Goal: Task Accomplishment & Management: Use online tool/utility

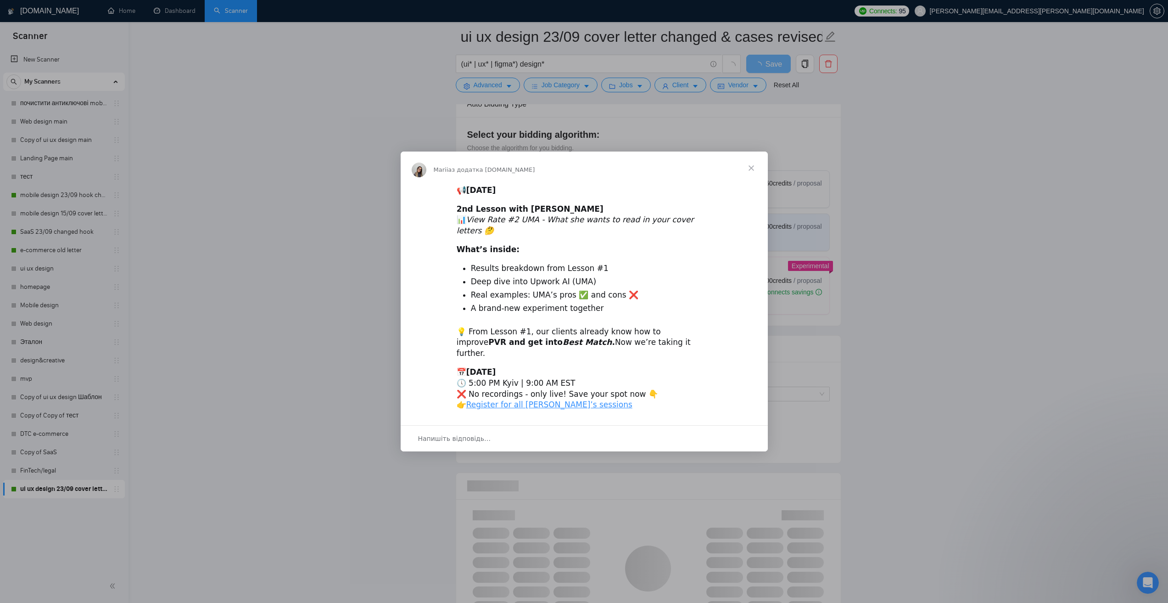
click at [755, 179] on span "Закрити" at bounding box center [751, 167] width 33 height 33
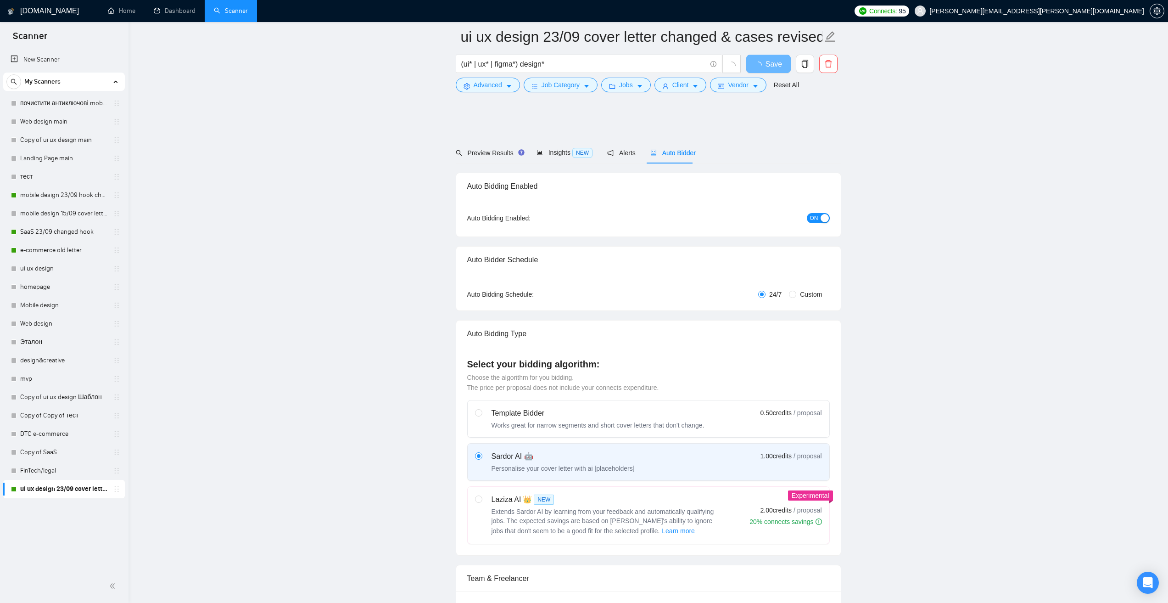
scroll to position [230, 0]
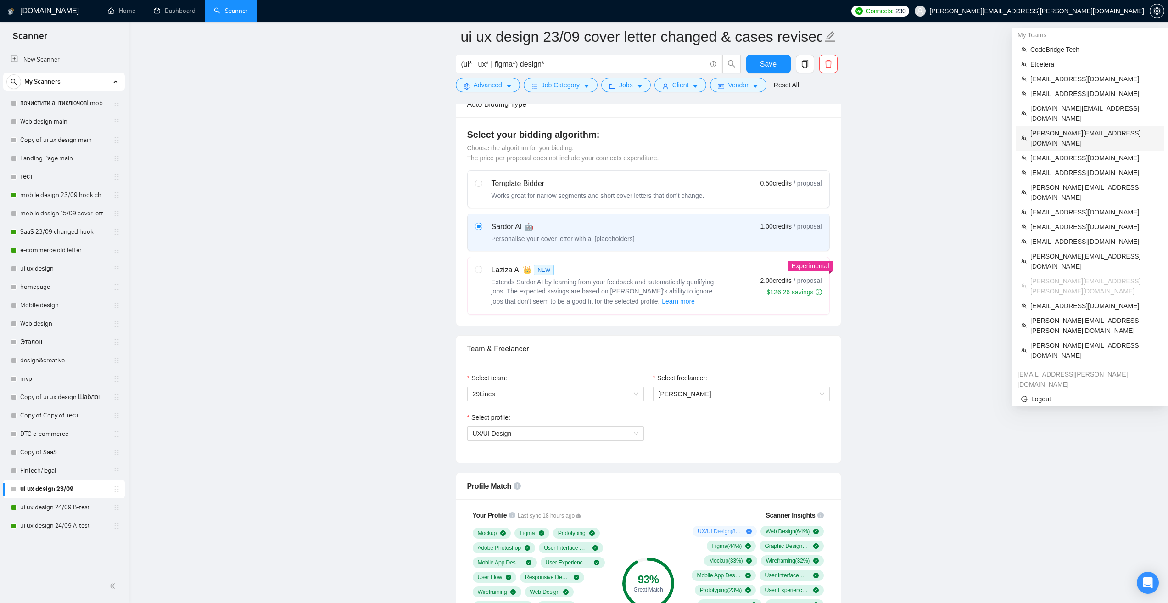
click at [1061, 128] on span "[PERSON_NAME][EMAIL_ADDRESS][DOMAIN_NAME]" at bounding box center [1095, 138] width 129 height 20
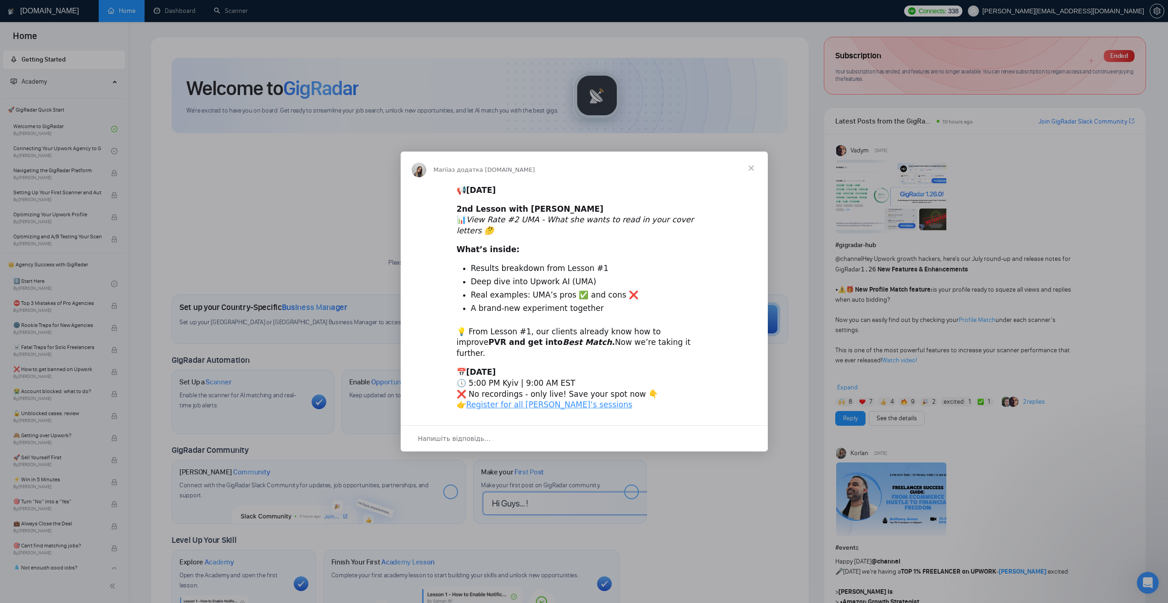
click at [752, 179] on span "Закрити" at bounding box center [751, 167] width 33 height 33
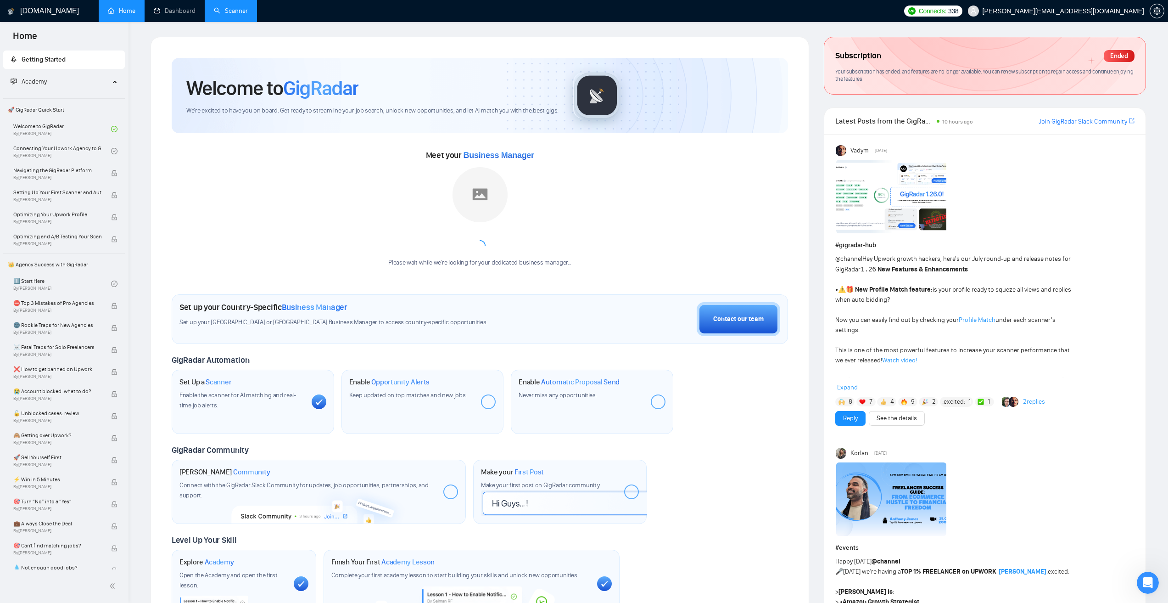
click at [234, 15] on link "Scanner" at bounding box center [231, 11] width 34 height 8
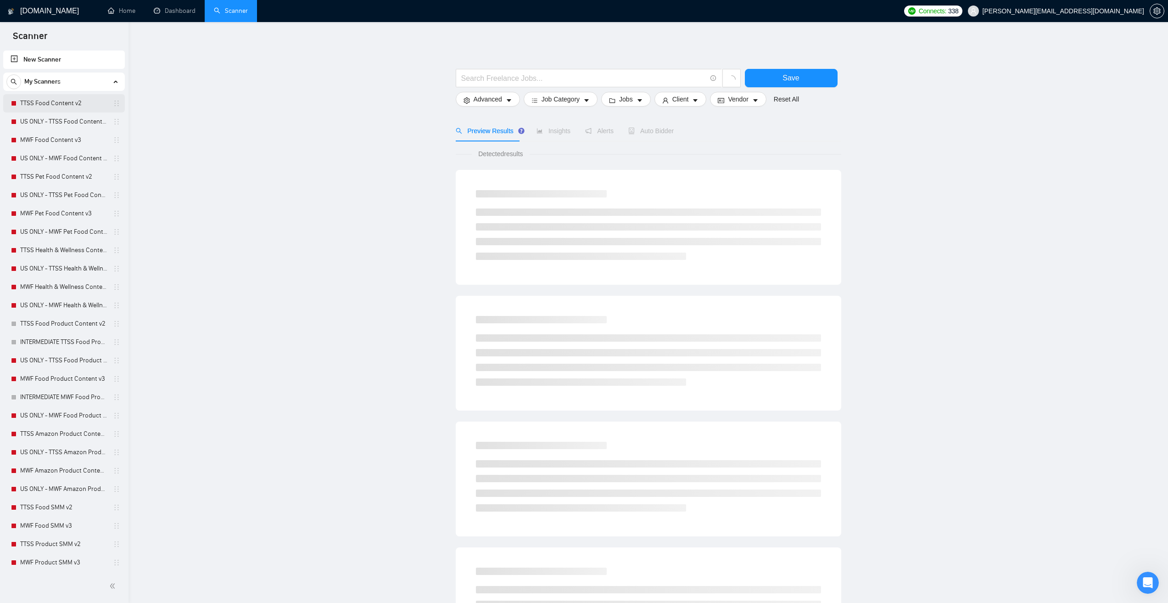
click at [68, 101] on link "TTSS Food Content v2" at bounding box center [63, 103] width 87 height 18
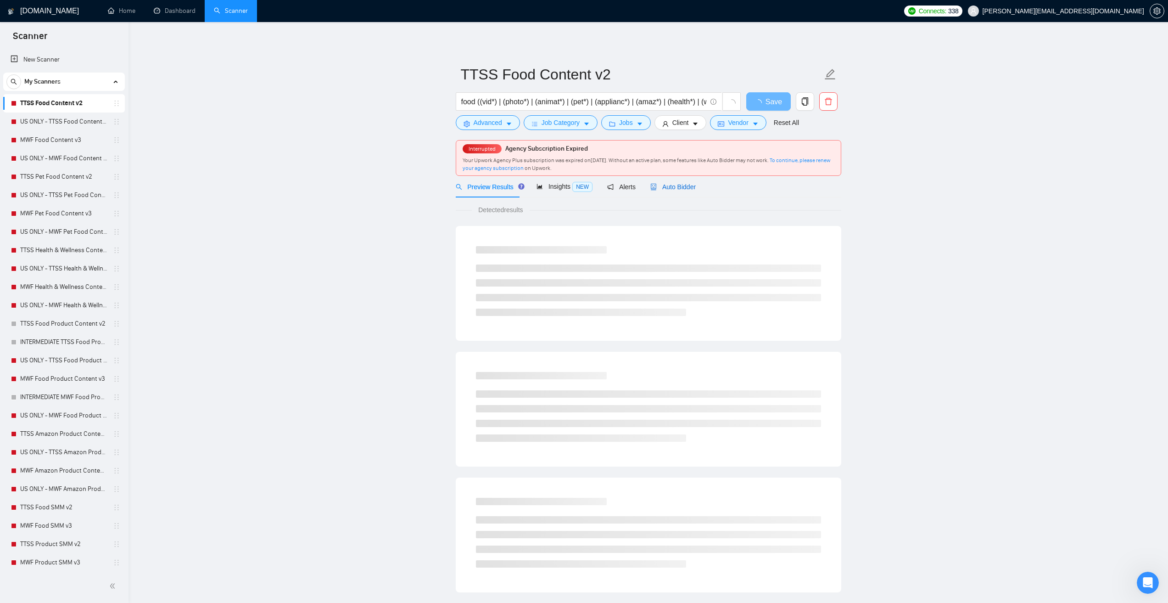
click at [655, 189] on span "Auto Bidder" at bounding box center [672, 186] width 45 height 7
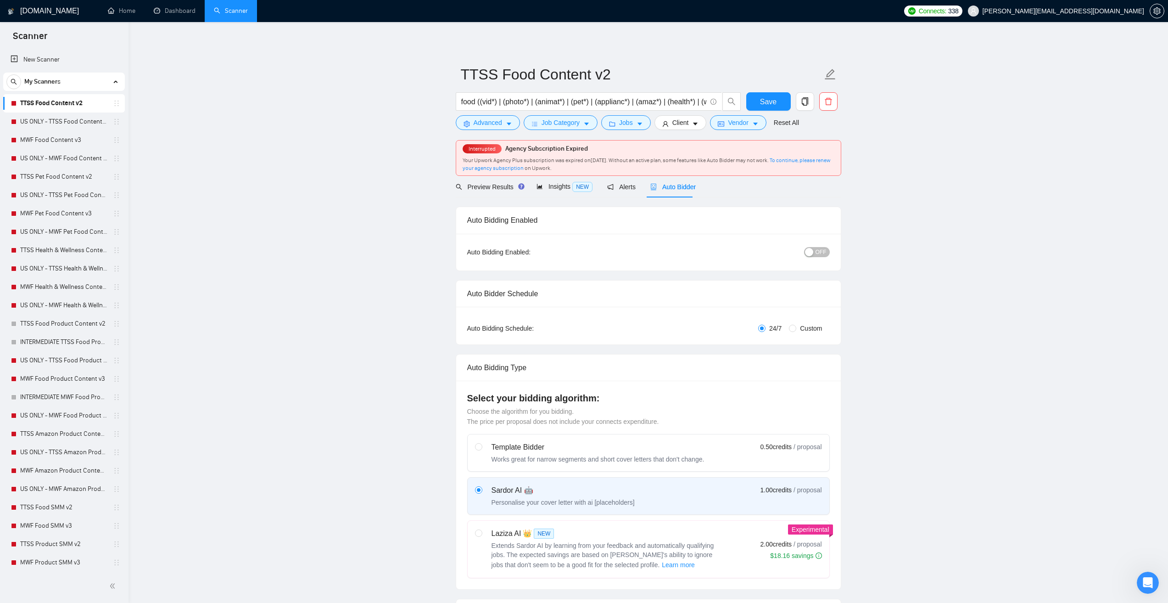
radio input "false"
radio input "true"
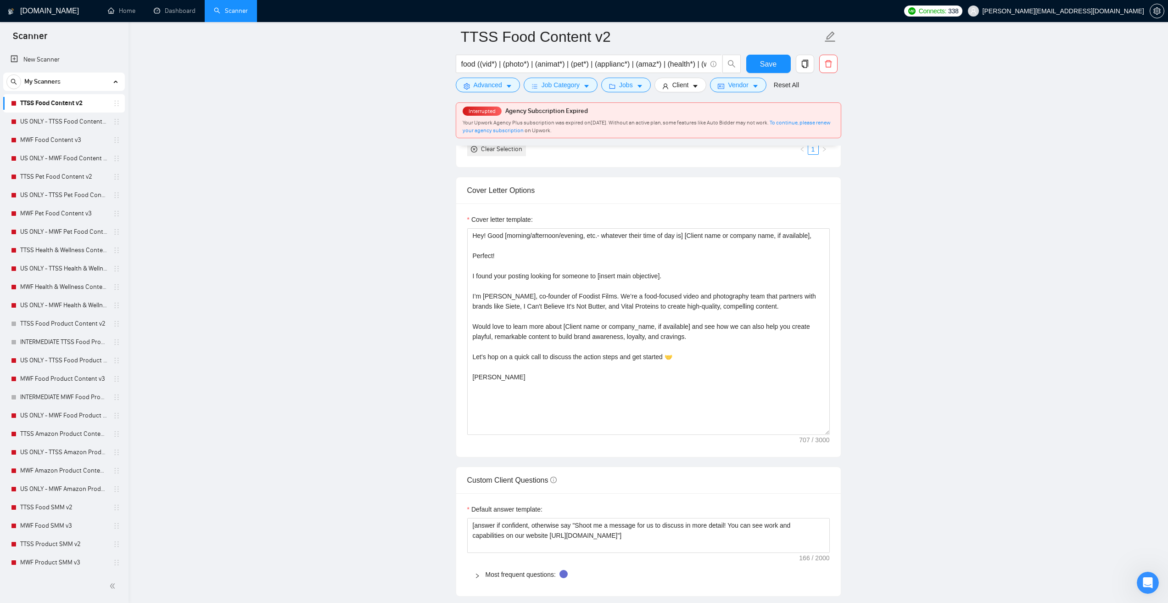
scroll to position [1081, 0]
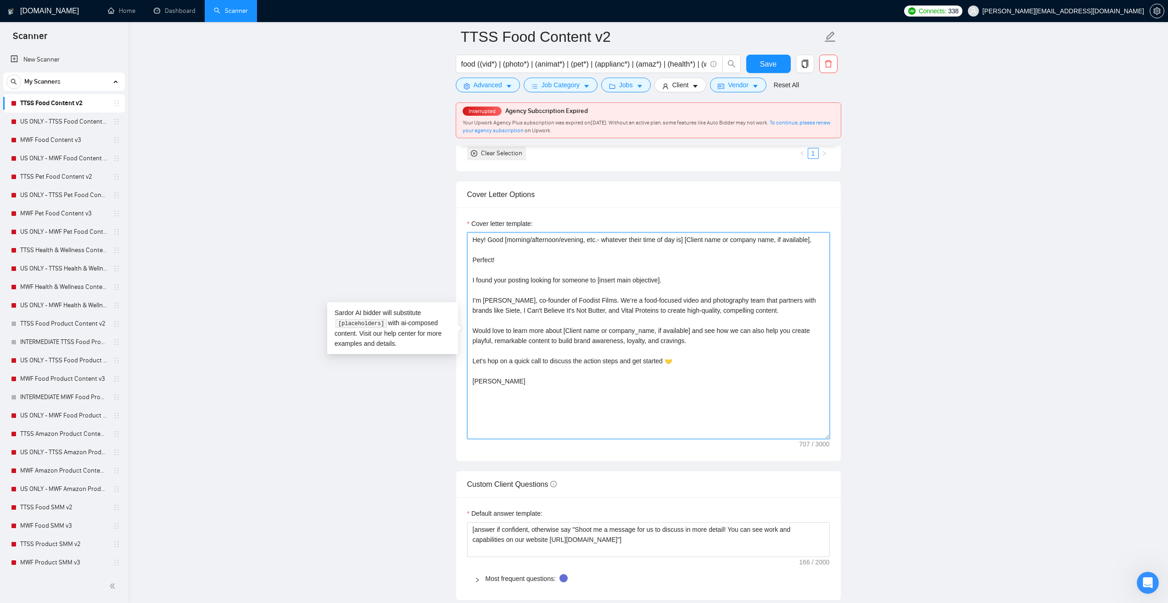
drag, startPoint x: 516, startPoint y: 392, endPoint x: 445, endPoint y: 235, distance: 172.8
click at [445, 235] on main "TTSS Food Content v2 food ((vid*) | (photo*) | (animat*) | (pet*) | (applianc*)…" at bounding box center [648, 244] width 1010 height 2577
click at [548, 392] on textarea "Hey! Good [morning/afternoon/evening, etc.- whatever their time of day is] [Cli…" at bounding box center [648, 335] width 363 height 207
click at [47, 122] on link "US ONLY - TTSS Food Content v2" at bounding box center [63, 121] width 87 height 18
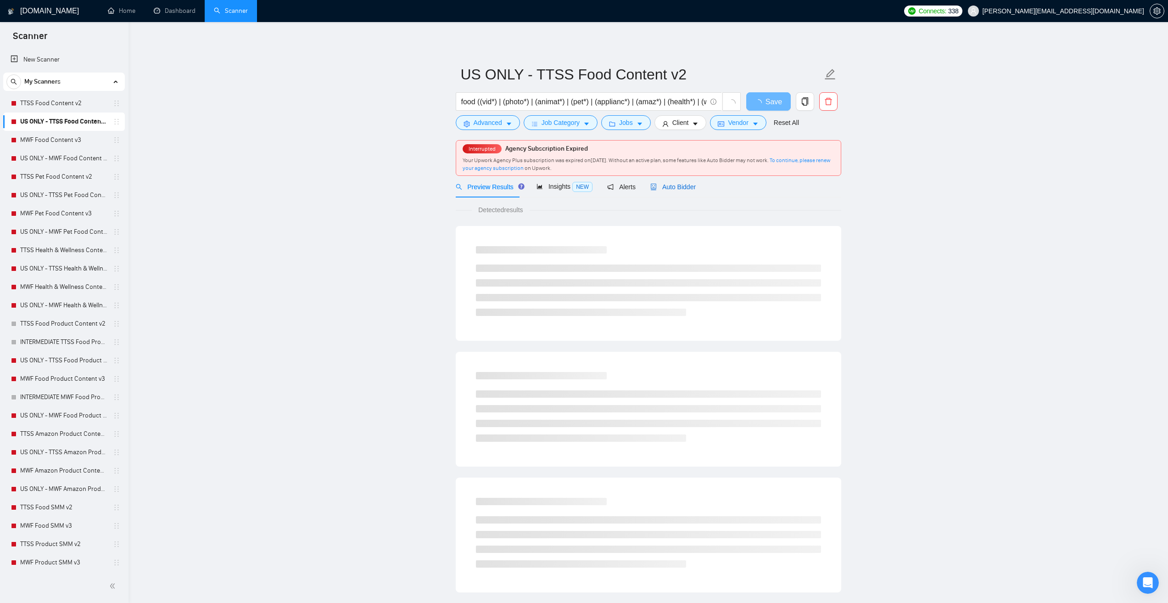
click at [668, 187] on span "Auto Bidder" at bounding box center [672, 186] width 45 height 7
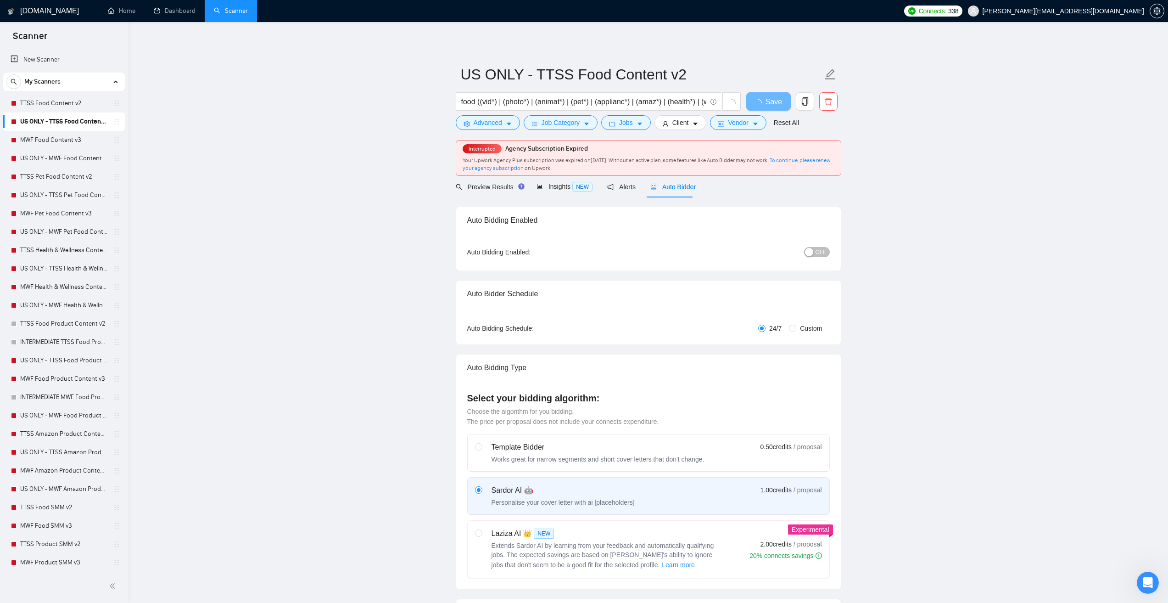
radio input "false"
radio input "true"
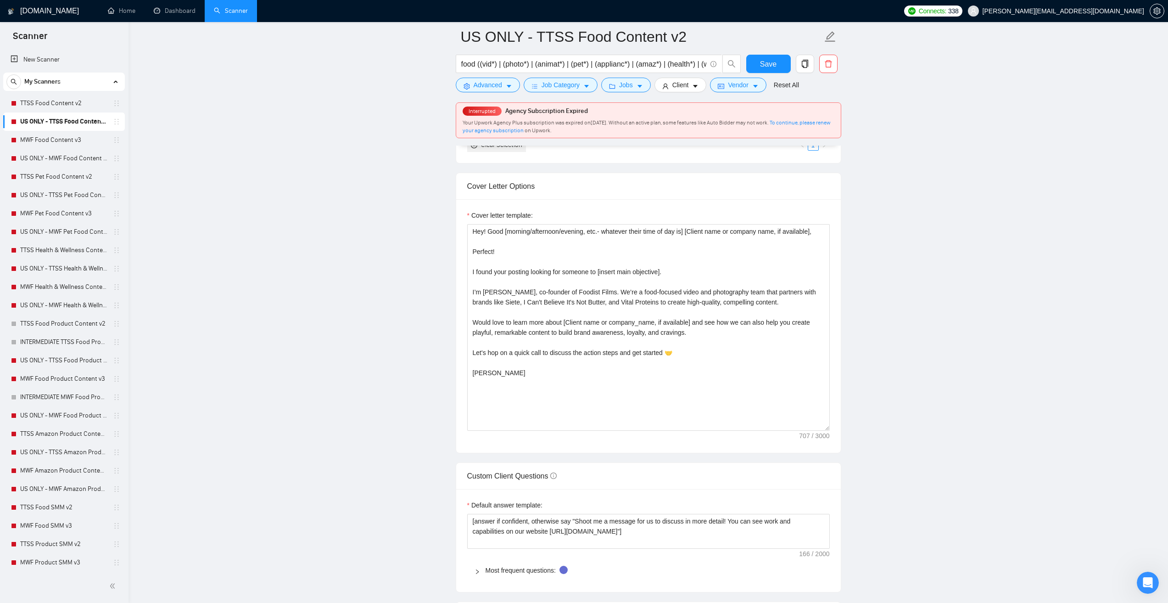
scroll to position [1148, 0]
